Goal: Task Accomplishment & Management: Manage account settings

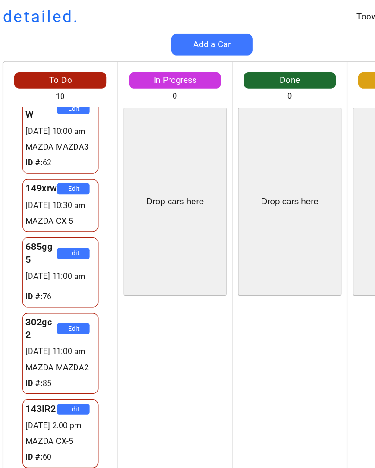
scroll to position [99, 0]
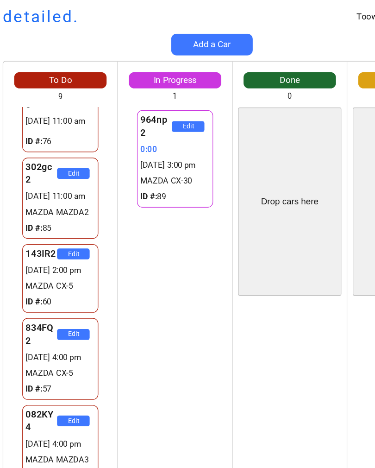
scroll to position [225, 0]
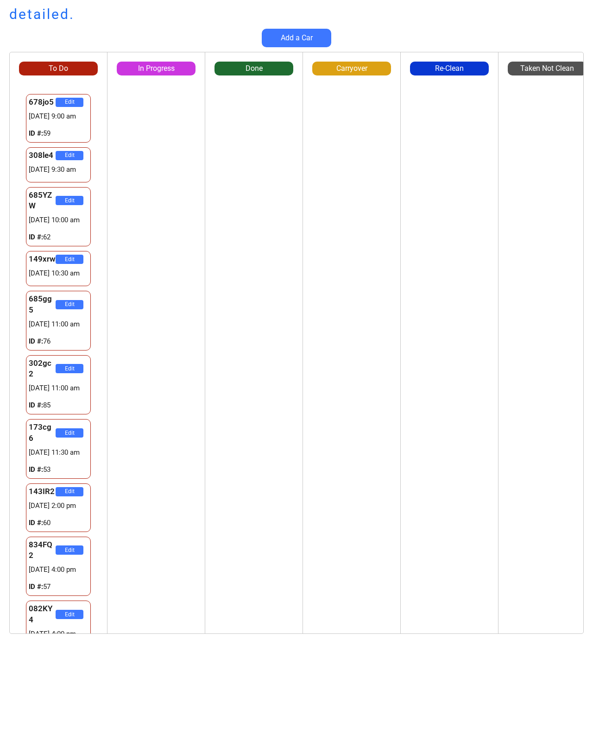
scroll to position [116, 104]
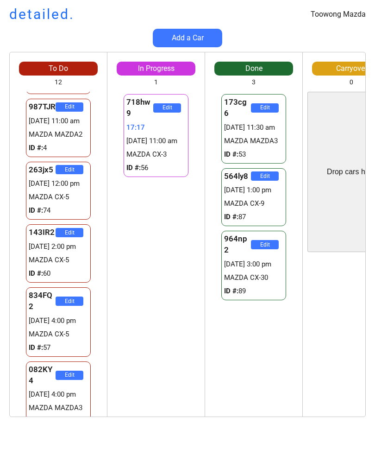
scroll to position [423, 0]
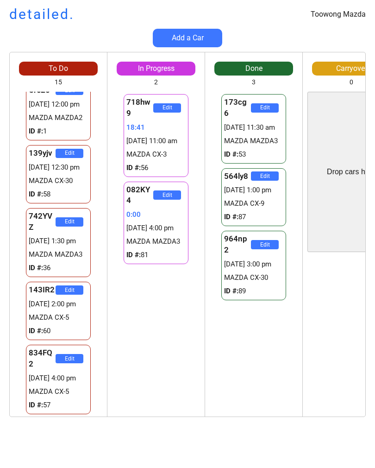
scroll to position [610, 0]
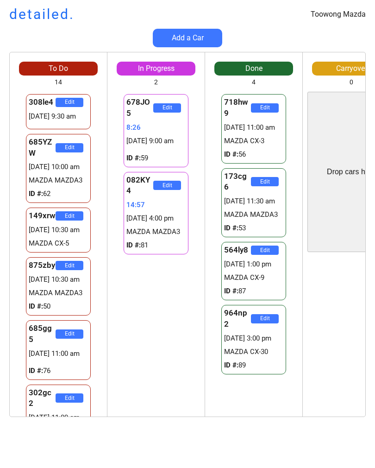
click at [181, 464] on div "Toowong Mazda detailed. Add a Car To Do 14 308le4 Edit 26/08 9:30 am ID #: 685Y…" at bounding box center [187, 234] width 375 height 468
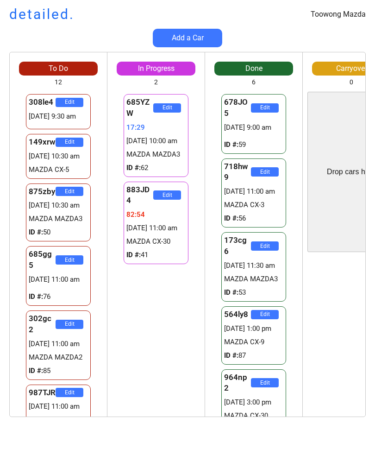
click at [0, 236] on div "To Do 12 308le4 Edit 26/08 9:30 am ID #: 149xrw Edit 29269406:25 26/08 10:30 am…" at bounding box center [187, 239] width 375 height 374
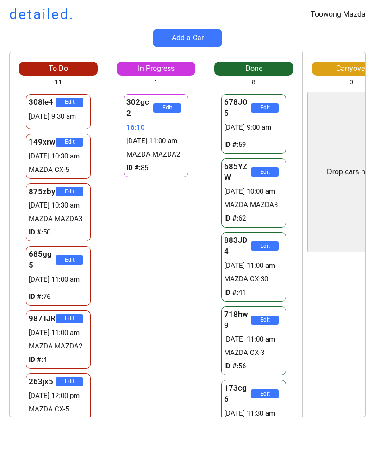
click at [1, 24] on div "Toowong Mazda detailed." at bounding box center [187, 14] width 375 height 19
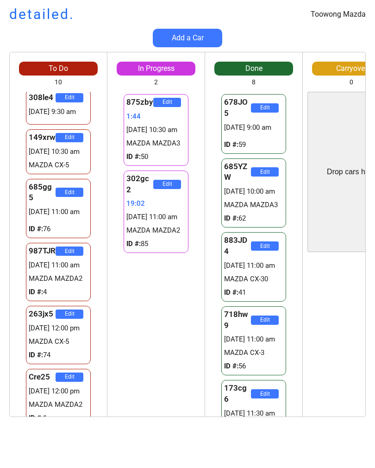
scroll to position [3, 0]
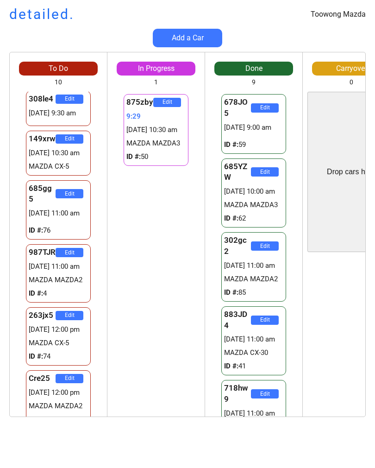
click at [2, 183] on div "To Do 10 308le4 Edit 26/08 9:30 am ID #: 149xrw Edit 29269436:25 26/08 10:30 am…" at bounding box center [187, 239] width 375 height 374
click at [0, 157] on div "To Do 10 308le4 Edit 26/08 9:30 am ID #: 149xrw Edit 29269436:32 26/08 10:30 am…" at bounding box center [187, 239] width 375 height 374
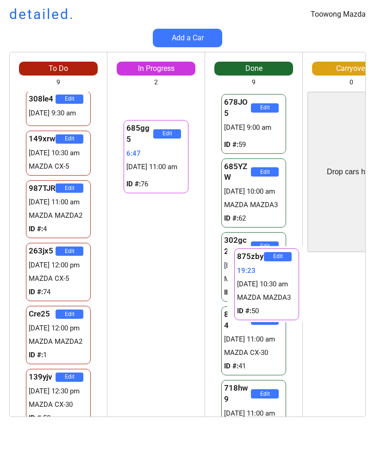
scroll to position [0, 5]
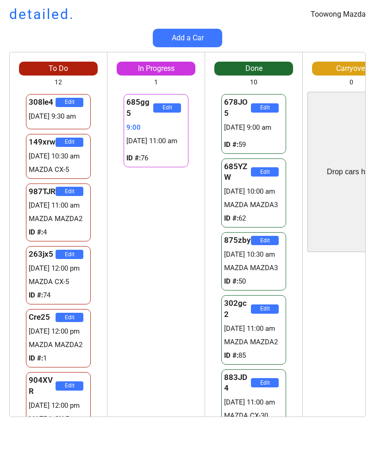
click at [0, 181] on div "To Do 12 308le4 Edit [DATE] 9:30 am 149xrw Edit [DATE] 10:30 am MAZDA CX-5 987T…" at bounding box center [187, 239] width 375 height 374
click at [0, 181] on div "To Do 12 308le4 Edit 26/08 9:30 am 149xrw Edit 26/08 10:30 am MAZDA CX-5 987TJR…" at bounding box center [187, 239] width 375 height 374
click at [0, 177] on div "To Do 12 308le4 Edit 26/08 9:30 am 149xrw Edit 26/08 10:30 am MAZDA CX-5 987TJR…" at bounding box center [187, 239] width 375 height 374
click at [0, 174] on div "To Do 12 308le4 Edit 26/08 9:30 am 149xrw Edit 26/08 10:30 am MAZDA CX-5 987TJR…" at bounding box center [187, 239] width 375 height 374
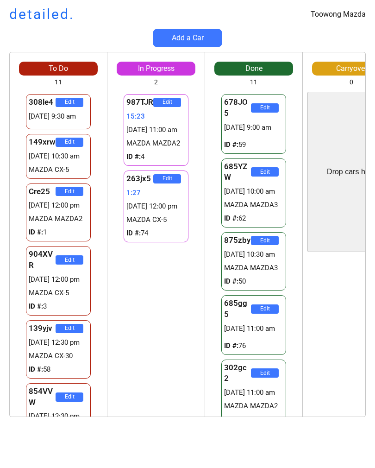
click at [195, 263] on div "987TJR Edit 15:23 26/08 11:00 am MAZDA MAZDA2 ID #: 4 263jx5 Edit 1:27 26/08 12…" at bounding box center [155, 254] width 97 height 325
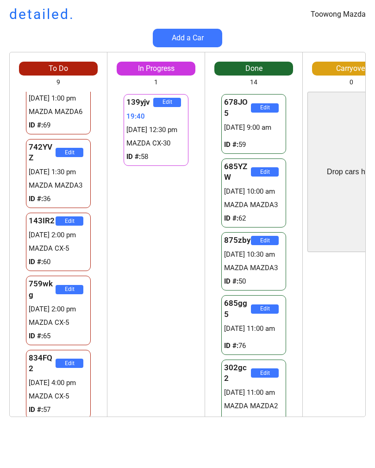
scroll to position [255, 0]
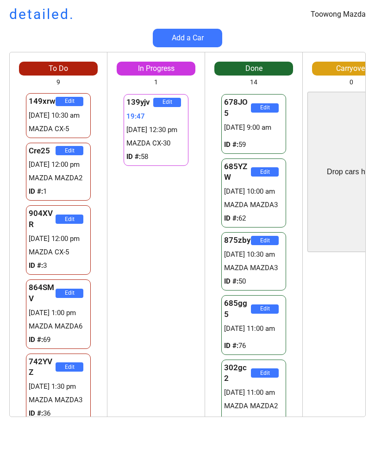
click at [128, 90] on div "139yjv Edit 19:47 26/08 12:30 pm MAZDA CX-30 ID #: 58 139yjv Edit 19:47 26/08 1…" at bounding box center [155, 251] width 97 height 329
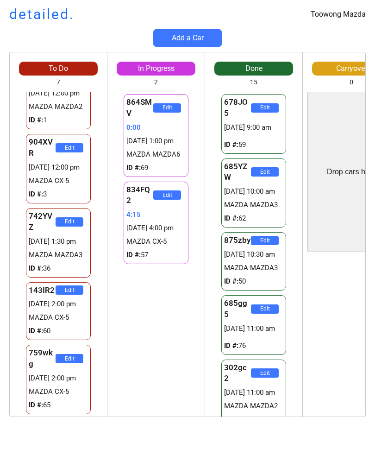
scroll to position [108, 0]
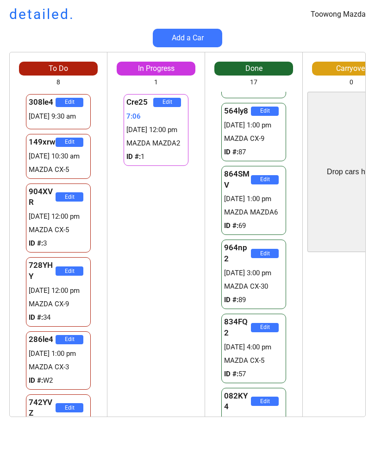
scroll to position [814, 0]
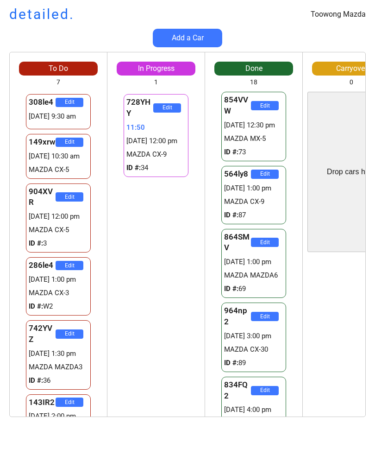
click at [6, 288] on div "To Do 7 308le4 Edit 26/08 9:30 am 149xrw Edit 26/08 10:30 am MAZDA CX-5 904XVR …" at bounding box center [187, 239] width 375 height 374
click at [14, 285] on div "286le4 Edit 29269538:18 26/08 1:00 pm MAZDA CX-3 ID #: W2" at bounding box center [58, 286] width 97 height 63
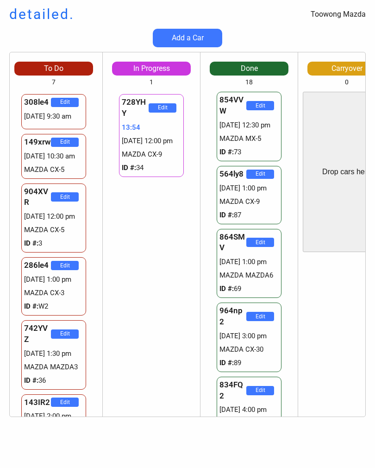
scroll to position [838, 0]
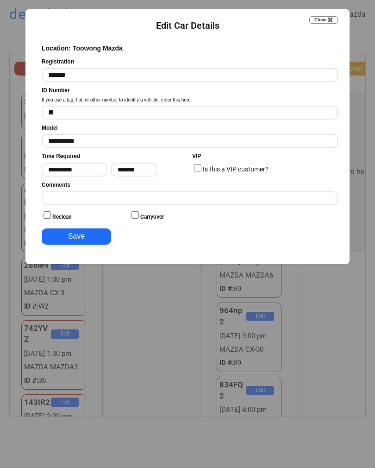
click at [346, 238] on div "**********" at bounding box center [187, 136] width 324 height 255
click at [331, 18] on button "Close ✖️" at bounding box center [323, 19] width 29 height 7
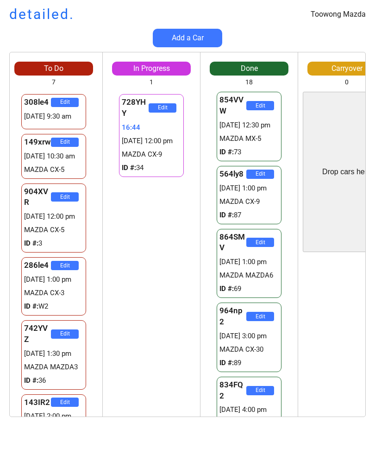
scroll to position [0, 0]
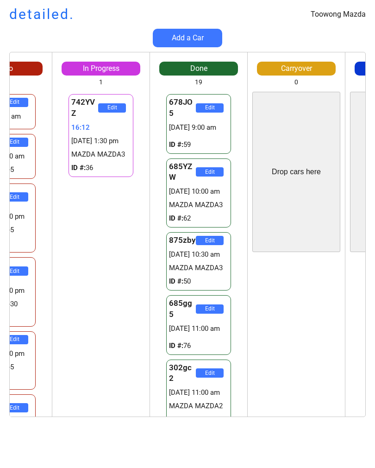
scroll to position [0, 55]
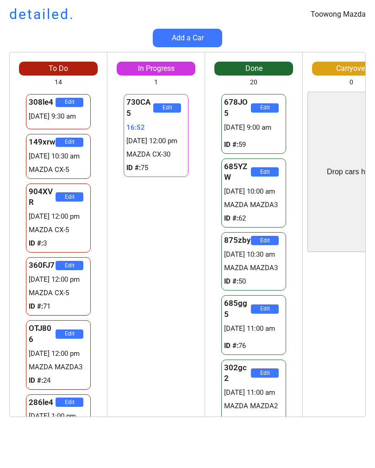
click at [339, 154] on div "Drop cars here" at bounding box center [351, 172] width 88 height 160
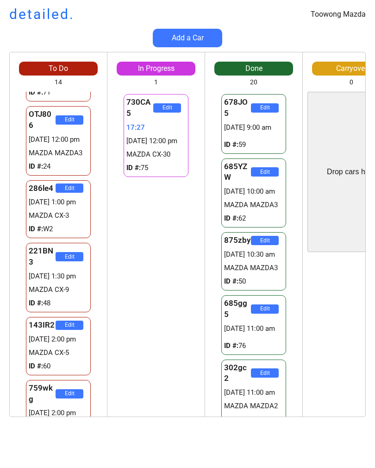
click at [6, 200] on div "To Do 14 308le4 Edit 26/08 9:30 am 149xrw Edit 26/08 10:30 am MAZDA CX-5 904XVR…" at bounding box center [187, 239] width 375 height 374
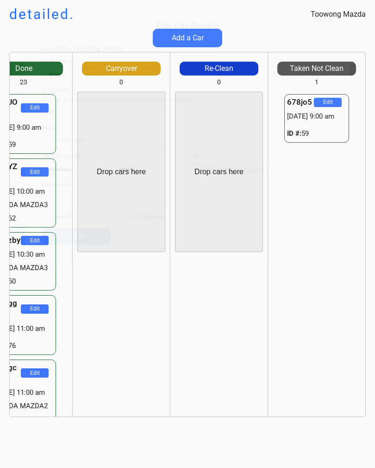
scroll to position [494, 0]
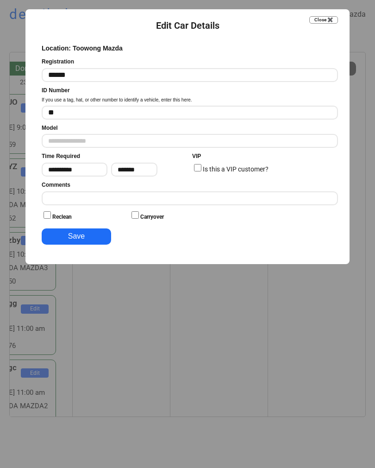
click at [151, 193] on input "input" at bounding box center [190, 198] width 296 height 14
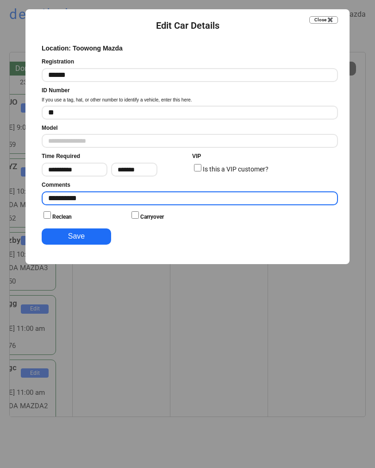
type input "*********"
click at [69, 235] on button "Save" at bounding box center [76, 236] width 69 height 16
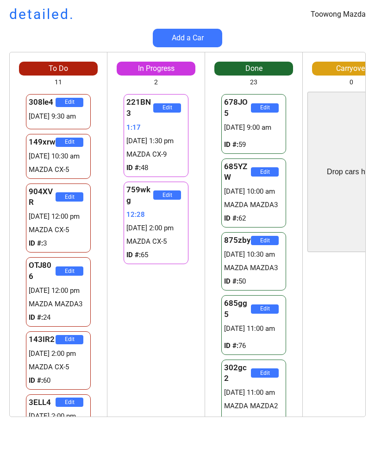
scroll to position [0, 0]
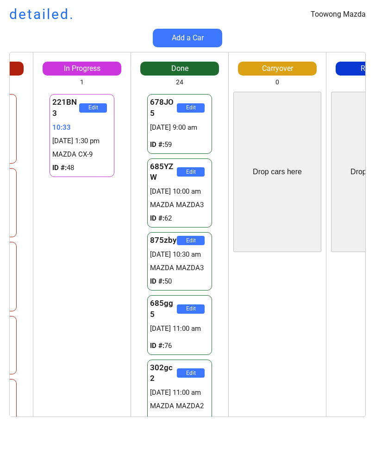
scroll to position [0, 54]
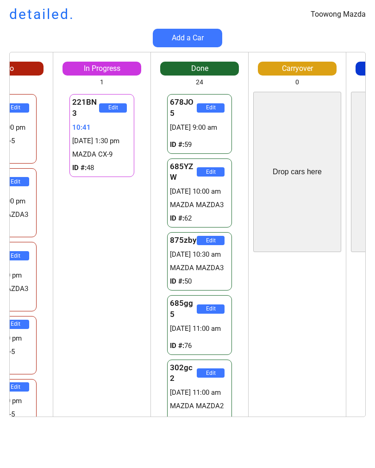
click at [263, 336] on div "Edit" at bounding box center [297, 337] width 97 height 160
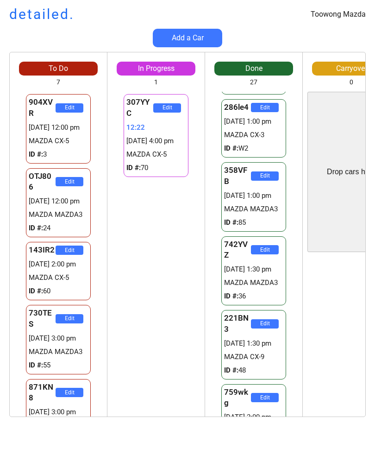
scroll to position [0, 0]
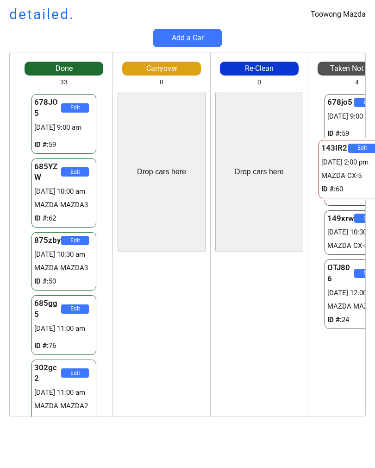
scroll to position [0, 230]
